Goal: Find specific page/section: Find specific page/section

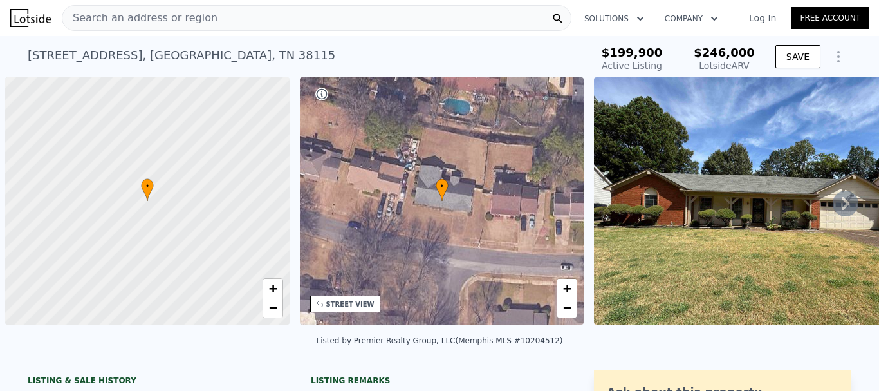
scroll to position [0, 5]
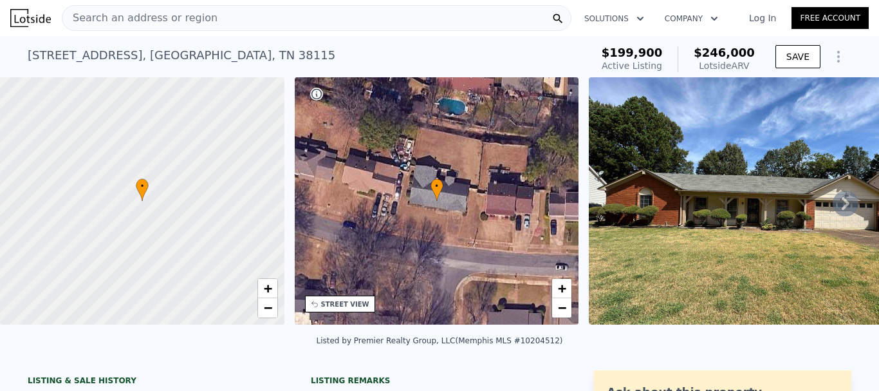
click at [454, 46] on div "5740 Fox Bend Ave , Memphis , TN 38115 Active at $199,900 (~ARV $246k )" at bounding box center [307, 59] width 559 height 36
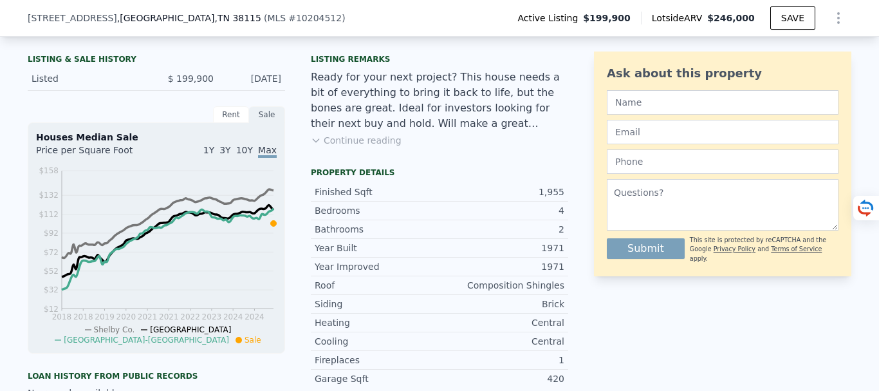
scroll to position [124, 0]
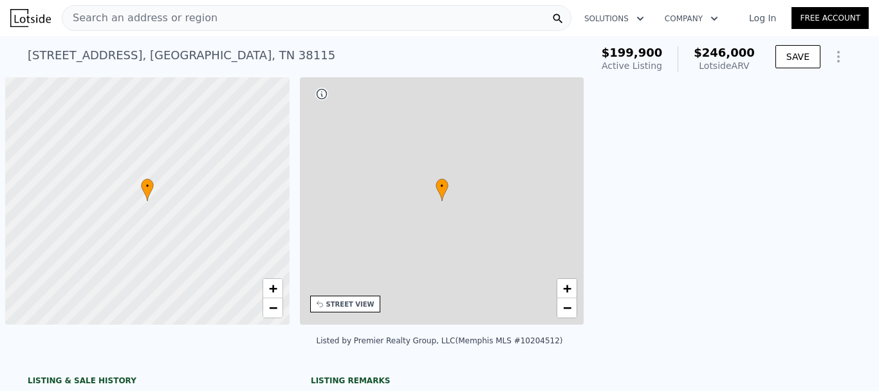
click at [337, 19] on div "Search an address or region" at bounding box center [317, 18] width 510 height 26
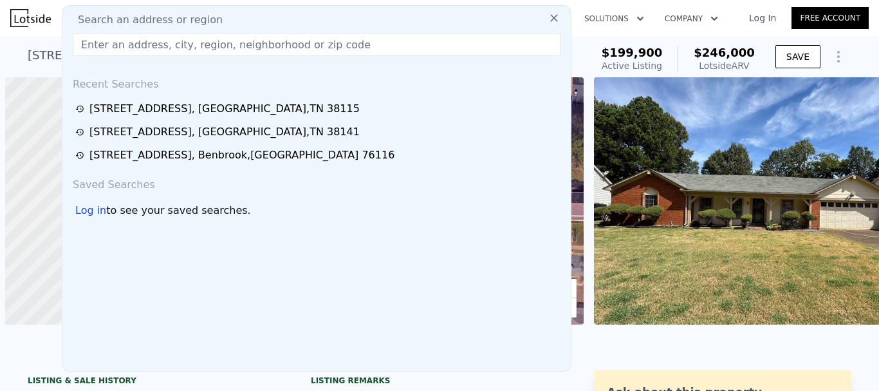
click at [120, 41] on input "text" at bounding box center [317, 44] width 488 height 23
click at [117, 45] on input "text" at bounding box center [317, 44] width 488 height 23
click at [116, 46] on input "text" at bounding box center [317, 44] width 488 height 23
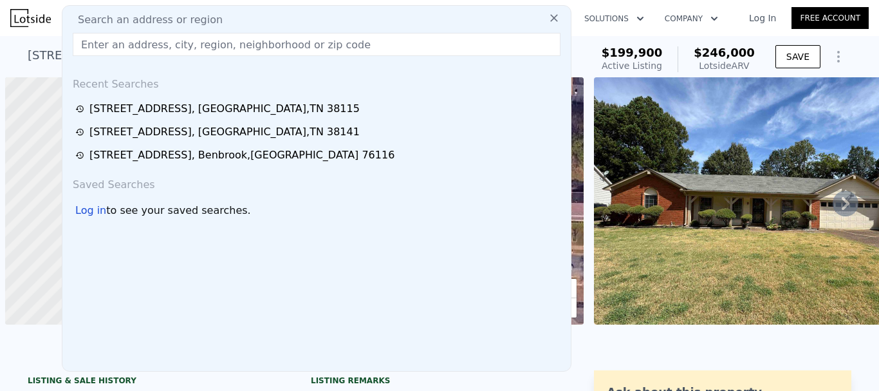
click at [116, 46] on input "text" at bounding box center [317, 44] width 488 height 23
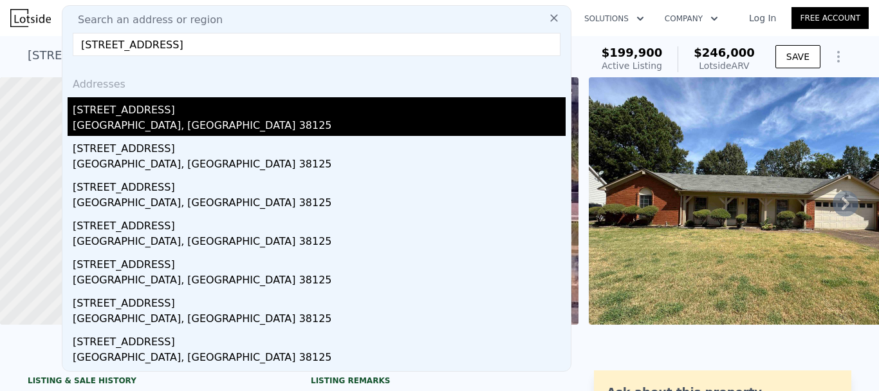
type input "[STREET_ADDRESS]"
click at [165, 120] on div "[GEOGRAPHIC_DATA], [GEOGRAPHIC_DATA] 38125" at bounding box center [319, 127] width 493 height 18
